Goal: Register for event/course

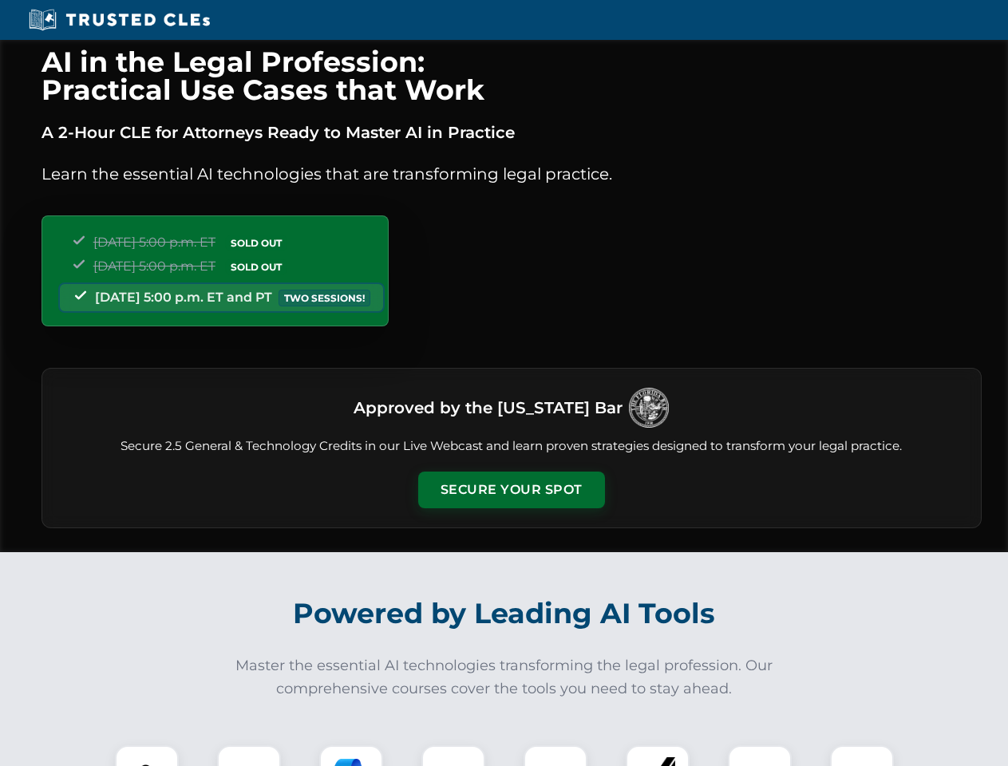
click at [511, 490] on button "Secure Your Spot" at bounding box center [511, 490] width 187 height 37
click at [147, 756] on img at bounding box center [147, 777] width 46 height 46
click at [249, 756] on div at bounding box center [249, 777] width 64 height 64
click at [351, 756] on div at bounding box center [351, 777] width 64 height 64
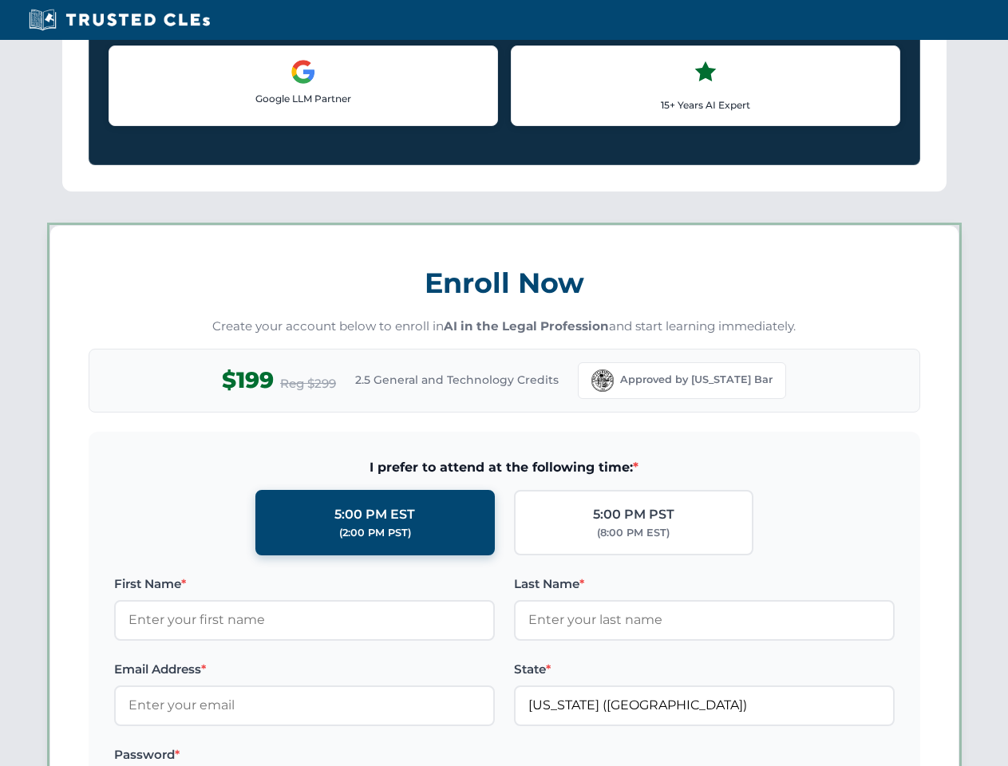
click at [555, 756] on label at bounding box center [704, 754] width 381 height 19
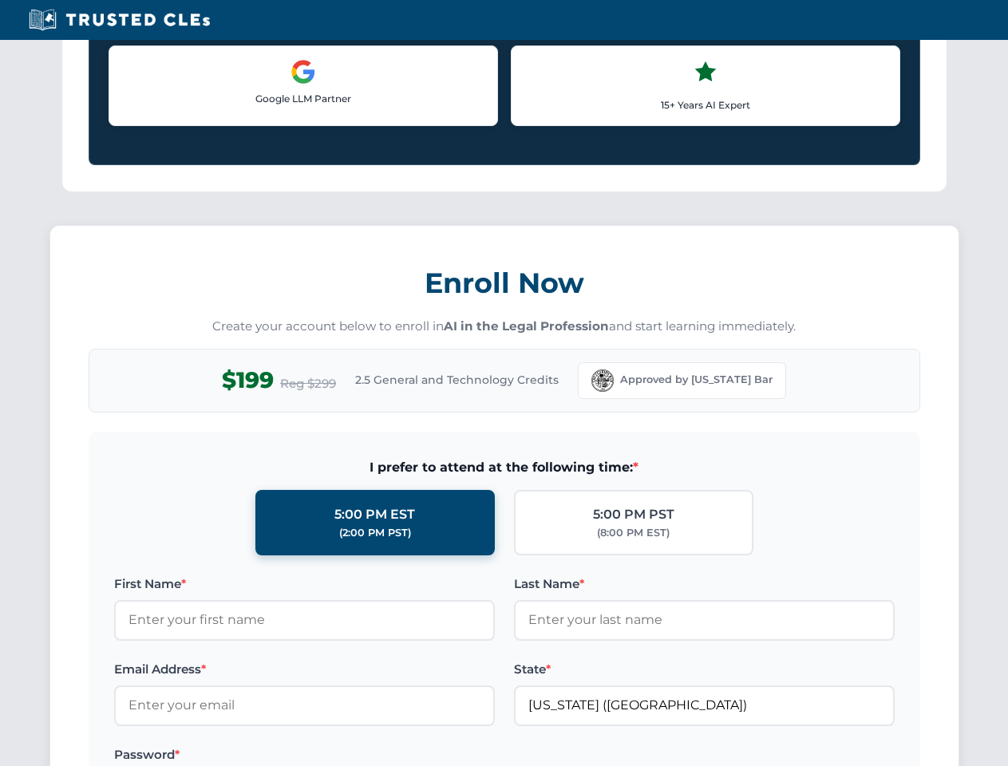
scroll to position [1383, 0]
